Goal: Navigation & Orientation: Find specific page/section

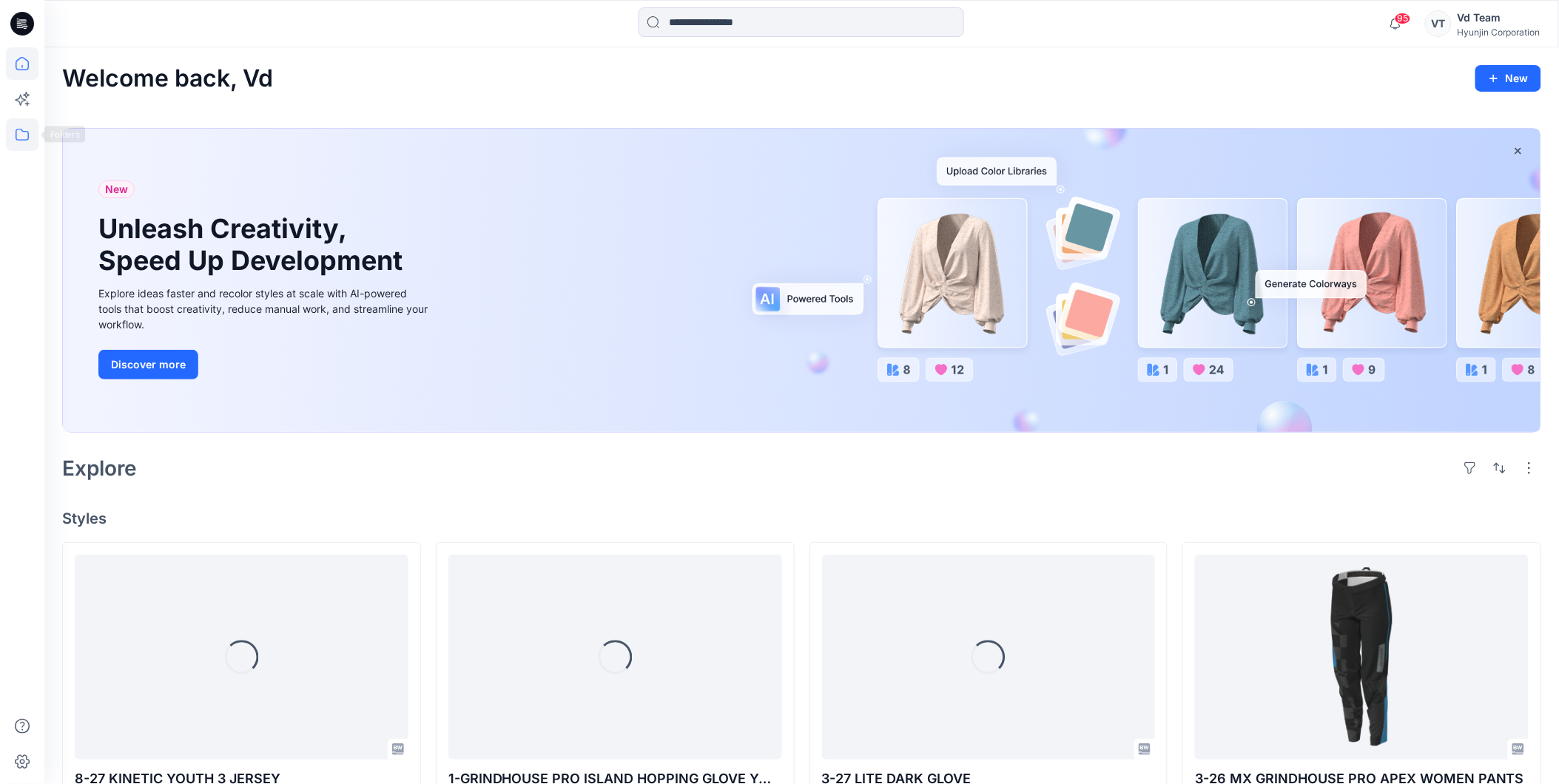
click at [19, 127] on icon at bounding box center [21, 134] width 32 height 32
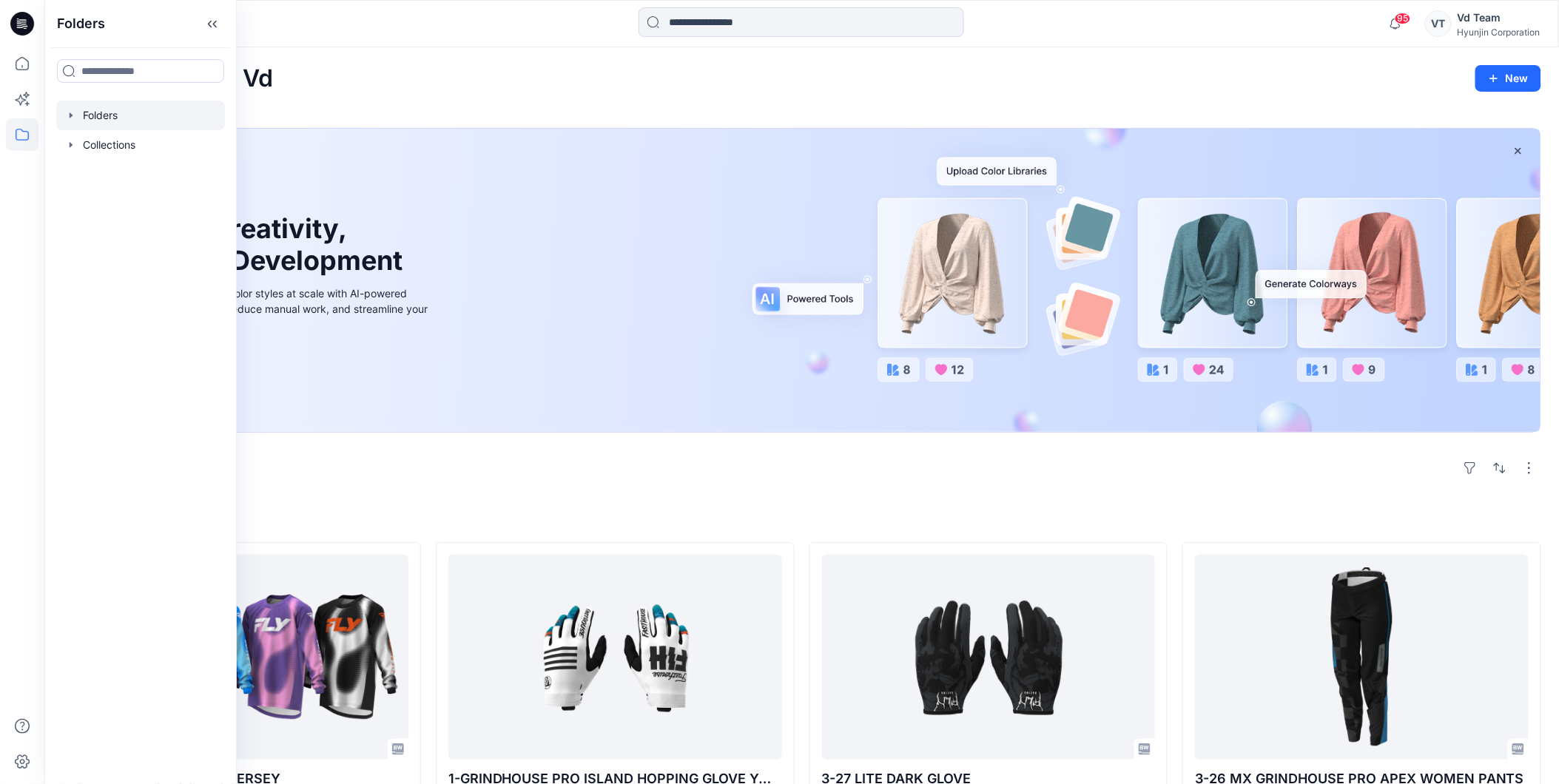
click at [97, 117] on div at bounding box center [140, 115] width 169 height 29
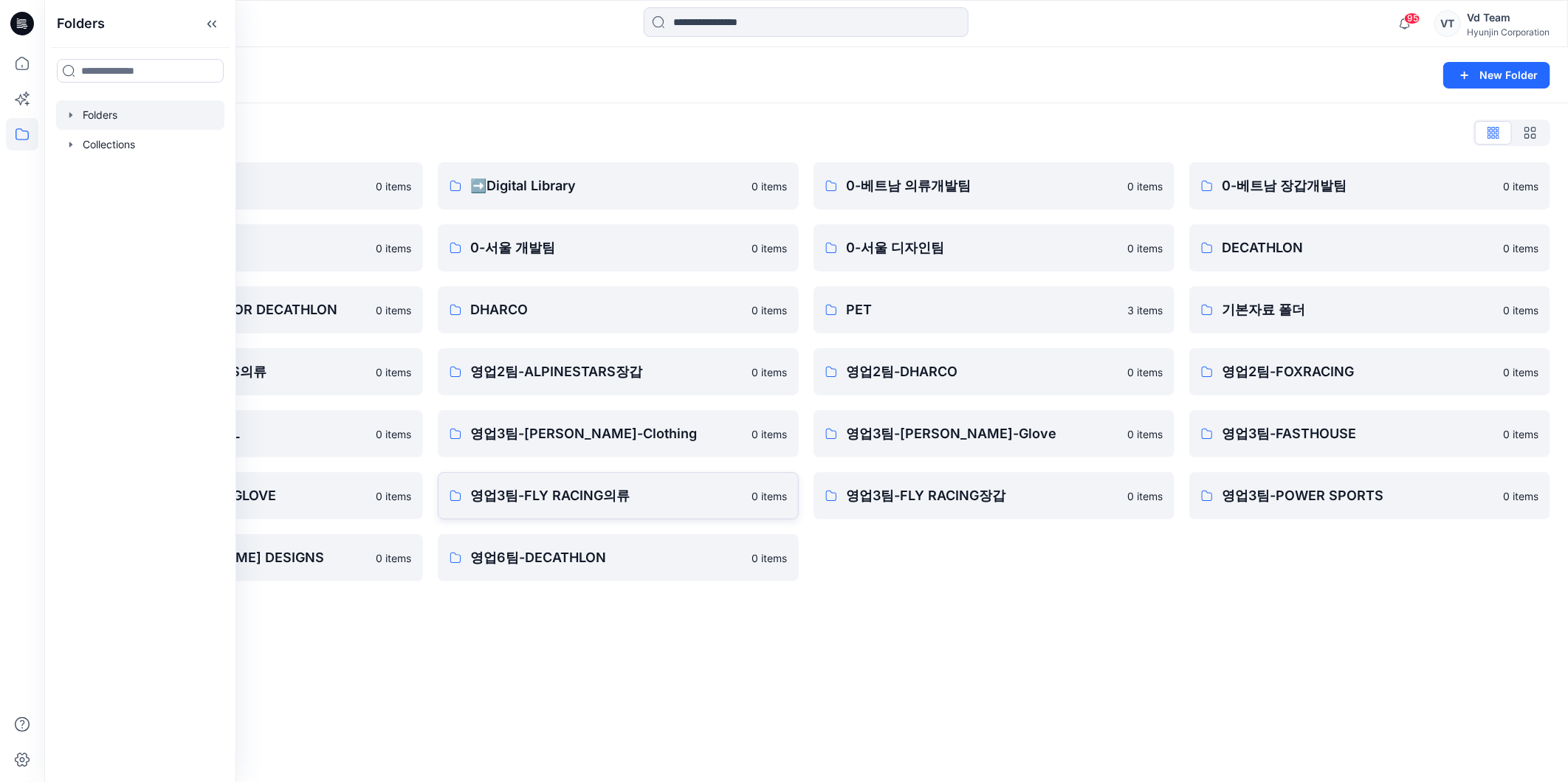
click at [630, 492] on p "영업3팀-FLY RACING의류" at bounding box center [606, 496] width 272 height 21
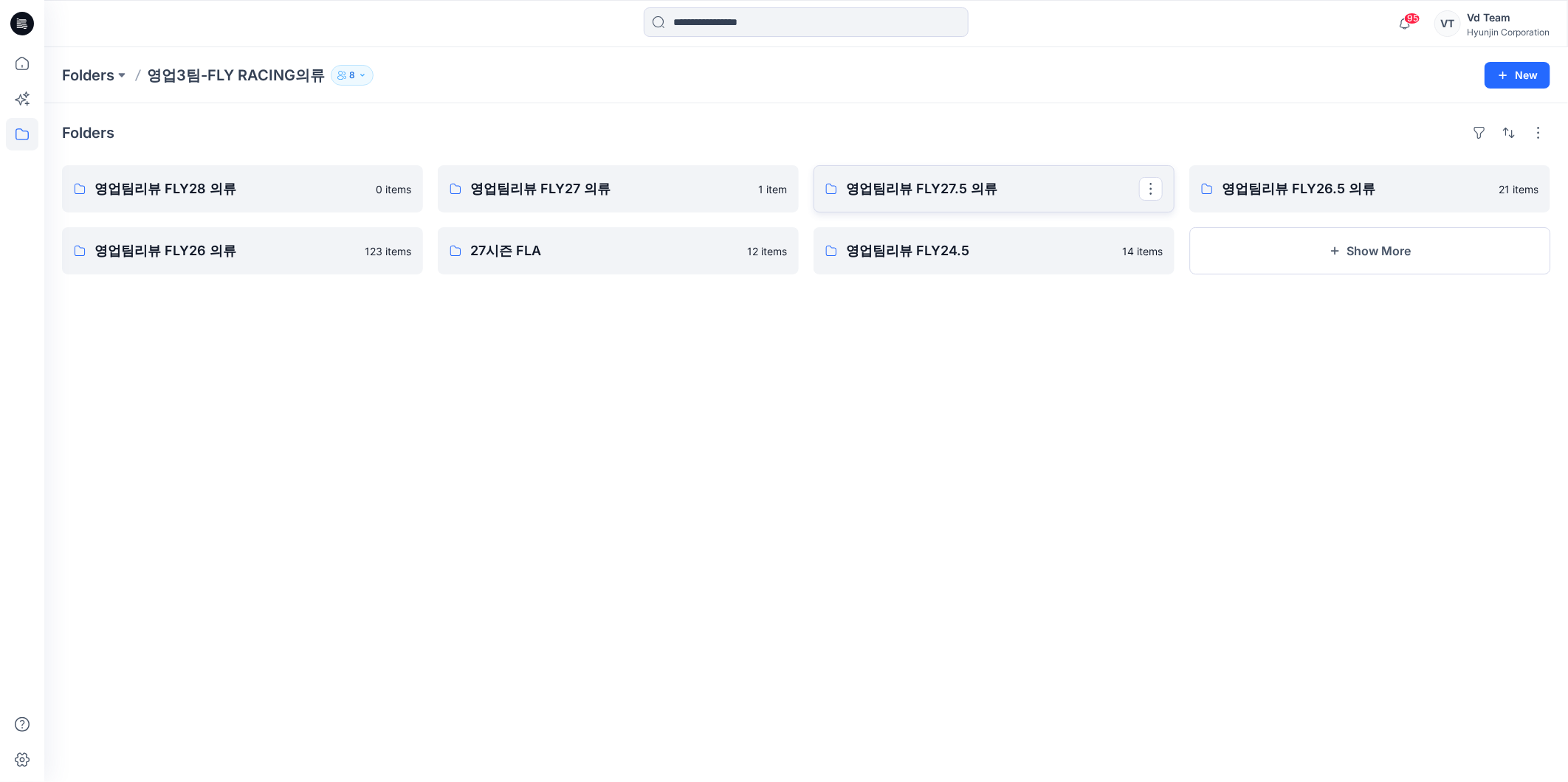
click at [930, 194] on p "영업팀리뷰 FLY27.5 의류" at bounding box center [992, 189] width 293 height 21
click at [578, 192] on p "영업팀리뷰 FLY27 의류" at bounding box center [617, 189] width 293 height 21
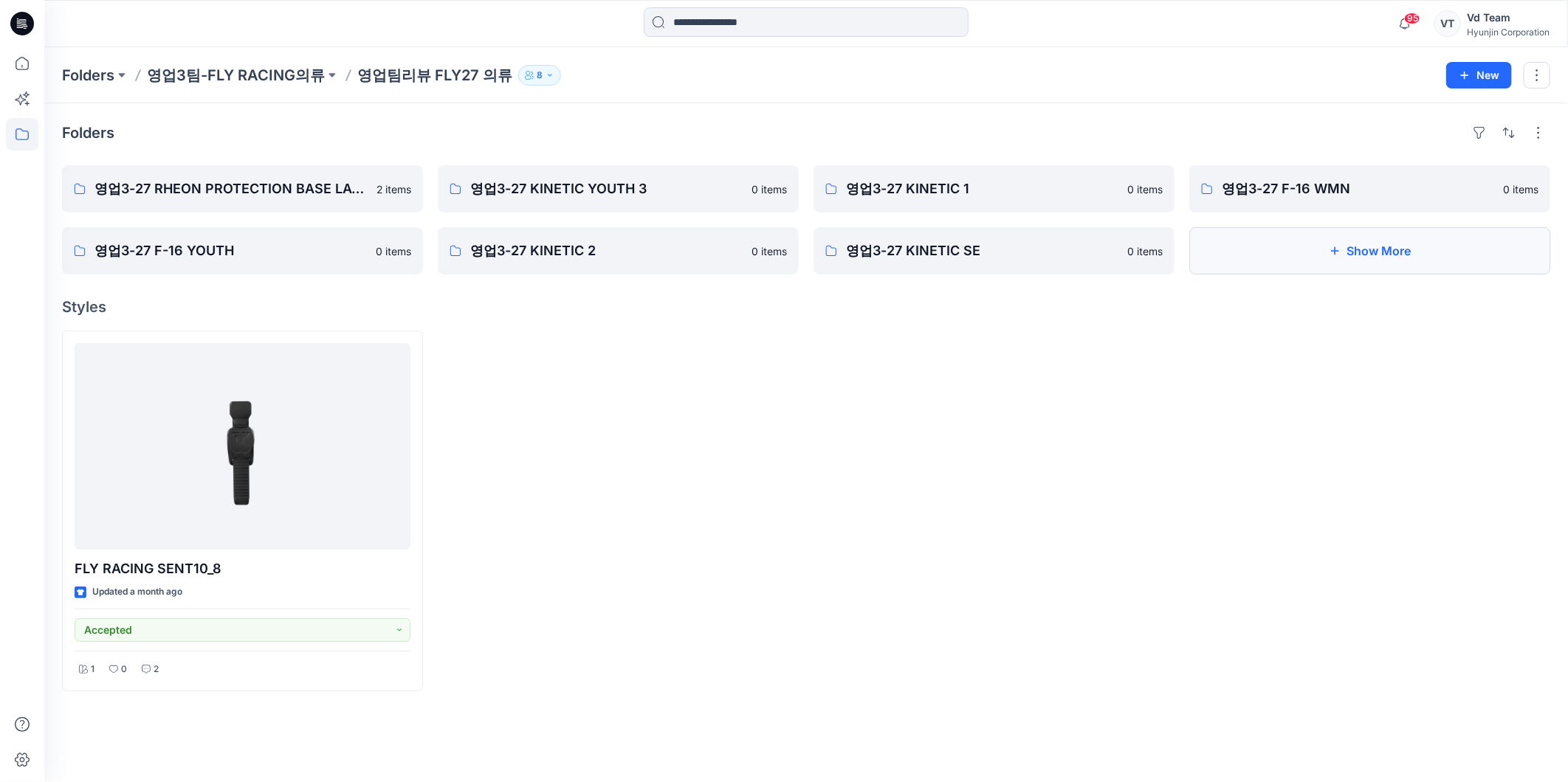
click at [1339, 256] on icon "button" at bounding box center [1334, 250] width 12 height 12
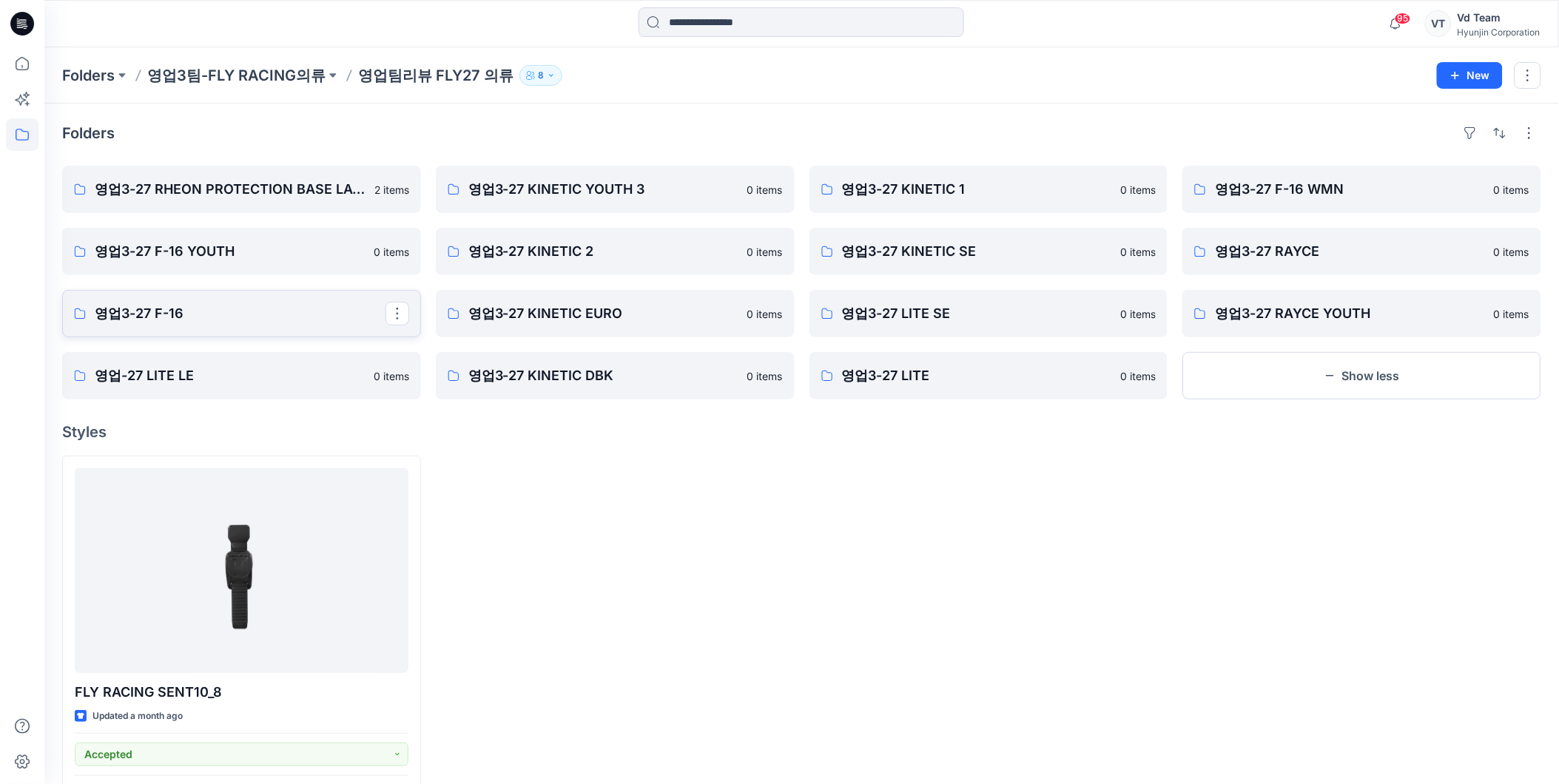
click at [228, 306] on p "영업3-27 F-16" at bounding box center [241, 313] width 291 height 21
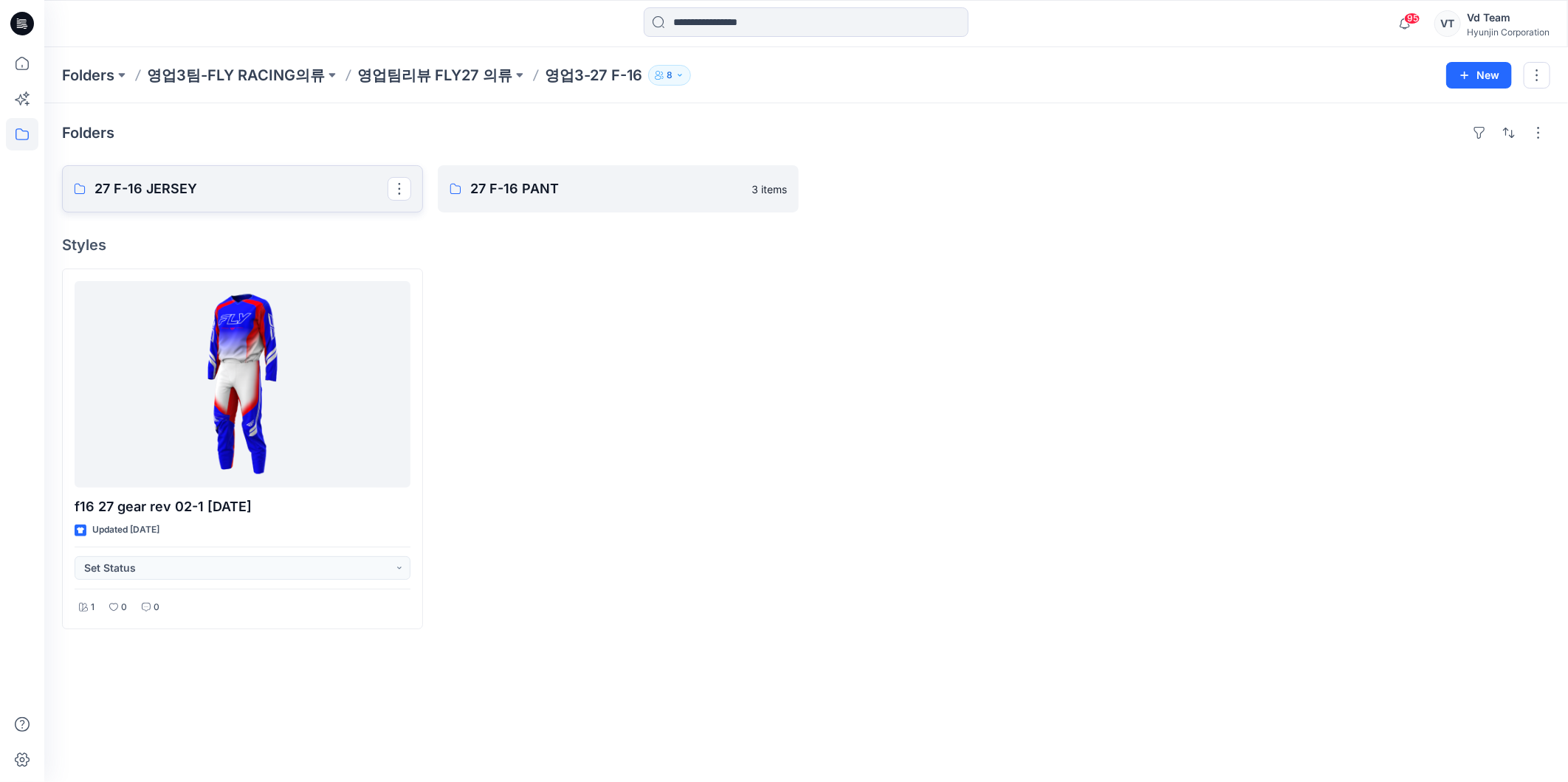
click at [302, 185] on p "27 F-16 JERSEY" at bounding box center [241, 189] width 293 height 21
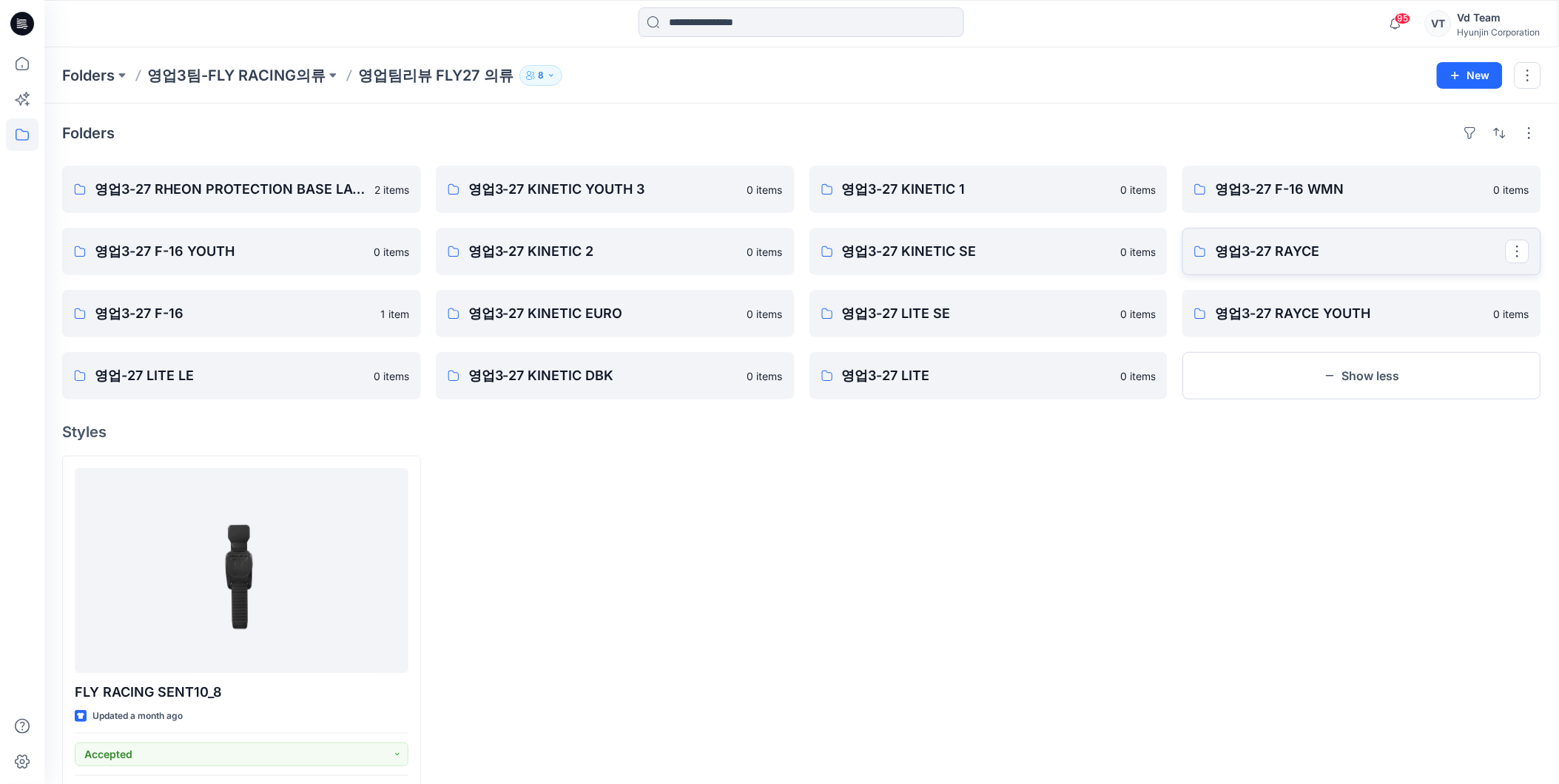
click at [1279, 250] on p "영업3-27 RAYCE" at bounding box center [1361, 252] width 291 height 21
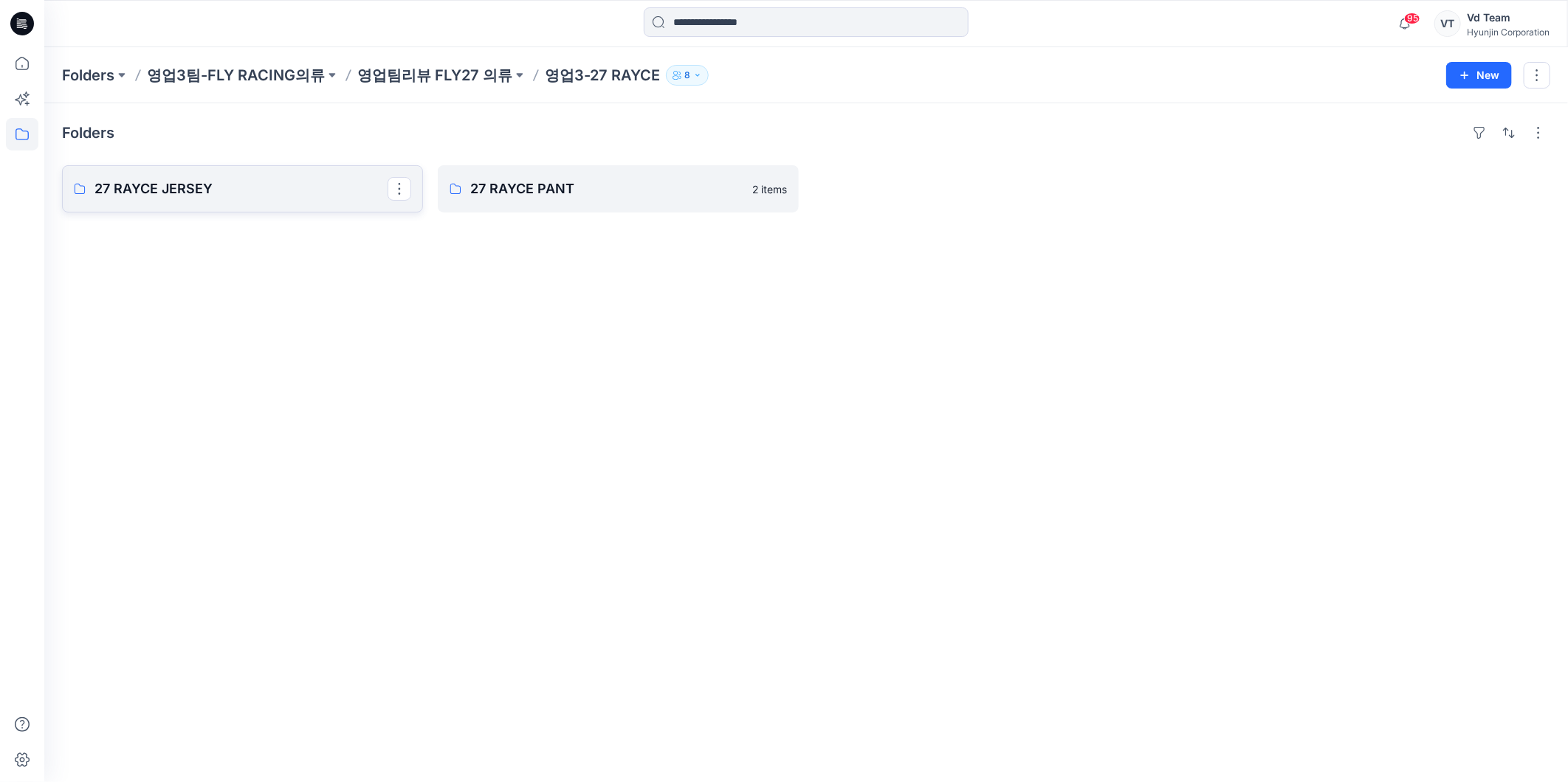
click at [165, 195] on p "27 RAYCE JERSEY" at bounding box center [241, 189] width 293 height 21
